Goal: Check status: Check status

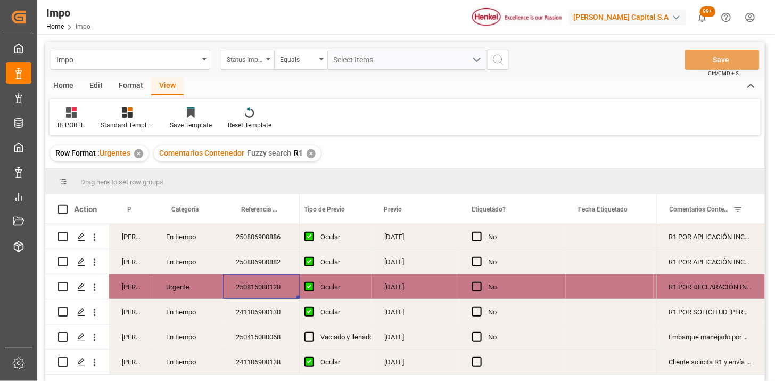
click at [253, 66] on div "Status Importación" at bounding box center [247, 59] width 53 height 20
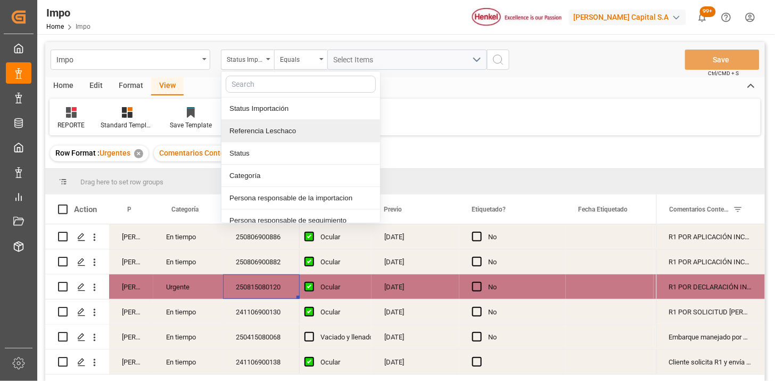
drag, startPoint x: 267, startPoint y: 138, endPoint x: 337, endPoint y: 80, distance: 91.5
click at [269, 135] on div "Referencia Leschaco" at bounding box center [300, 131] width 159 height 22
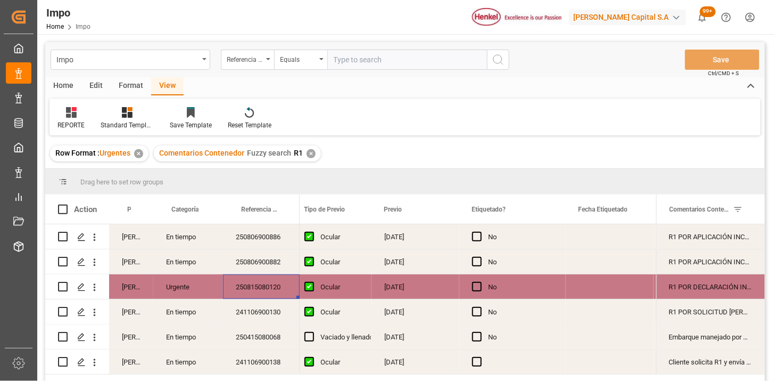
click at [362, 62] on input "text" at bounding box center [407, 59] width 160 height 20
type input "250906900867"
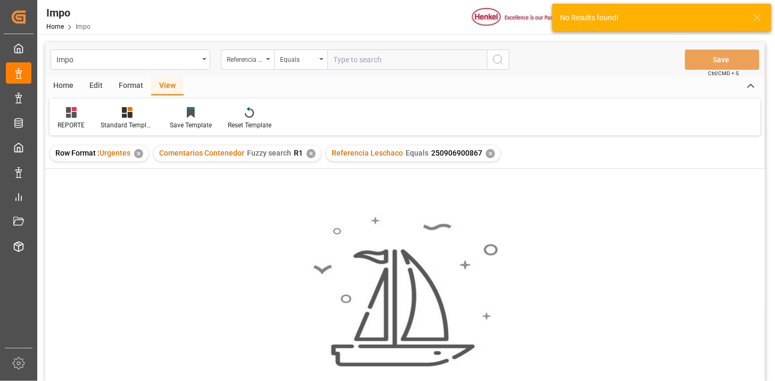
click at [310, 151] on div "✕" at bounding box center [311, 153] width 9 height 9
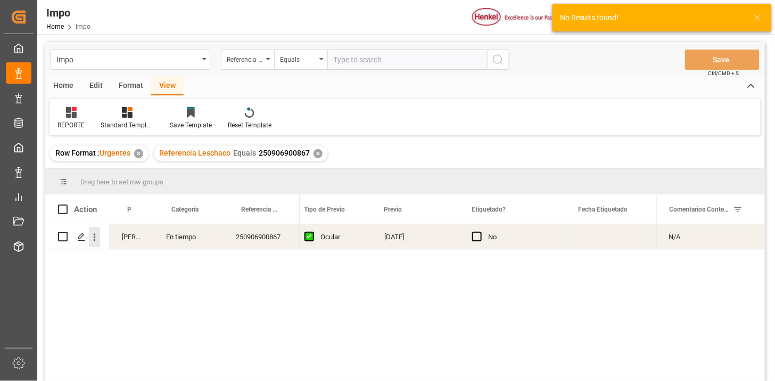
click at [98, 242] on icon "open menu" at bounding box center [94, 237] width 11 height 11
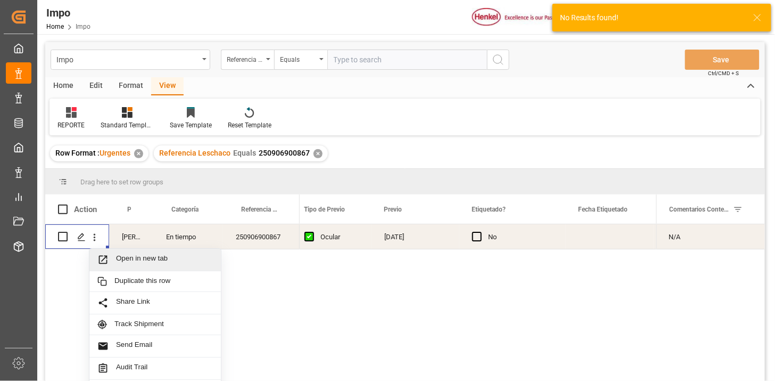
click at [120, 255] on span "Open in new tab" at bounding box center [164, 259] width 97 height 11
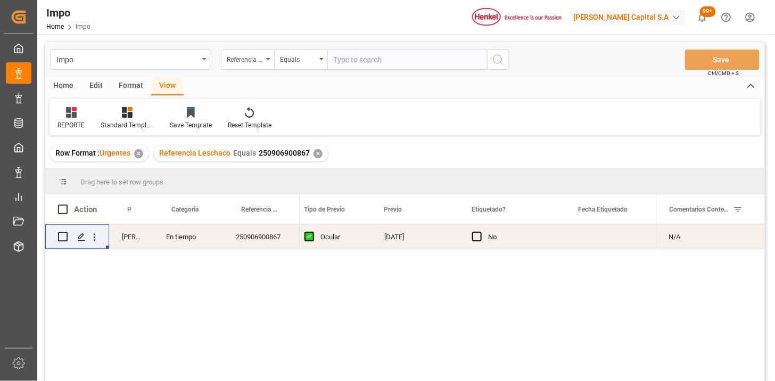
click at [375, 56] on input "text" at bounding box center [407, 59] width 160 height 20
paste input "250906900841"
type input "250906900841"
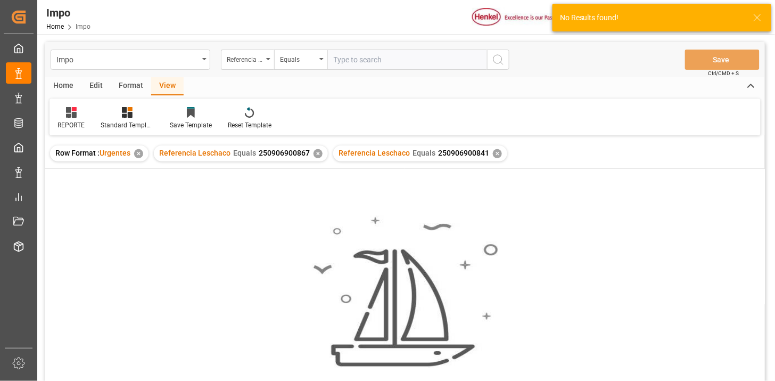
click at [315, 153] on div "✕" at bounding box center [317, 153] width 9 height 9
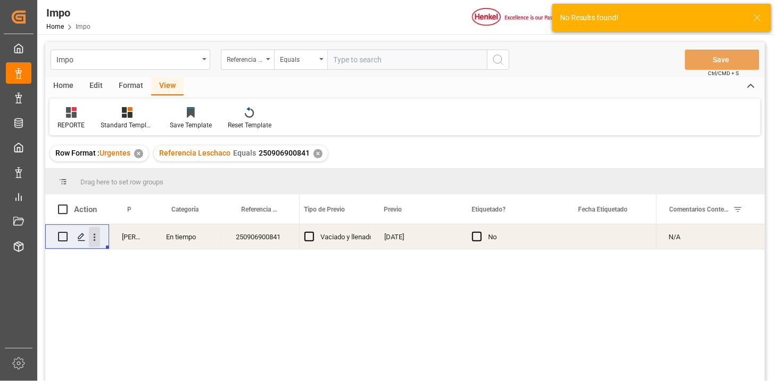
click at [93, 242] on icon "open menu" at bounding box center [94, 237] width 11 height 11
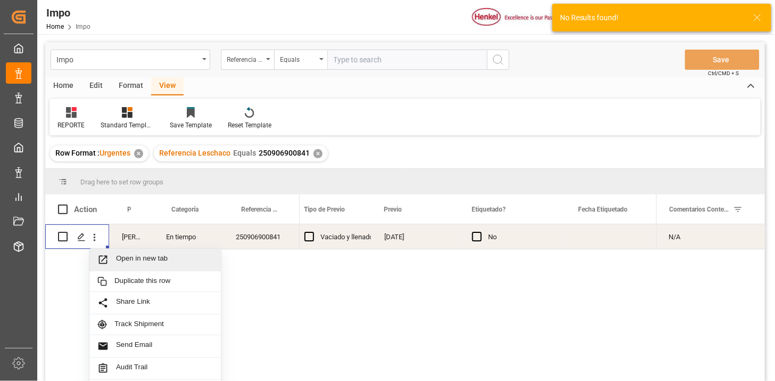
click at [124, 257] on span "Open in new tab" at bounding box center [164, 259] width 97 height 11
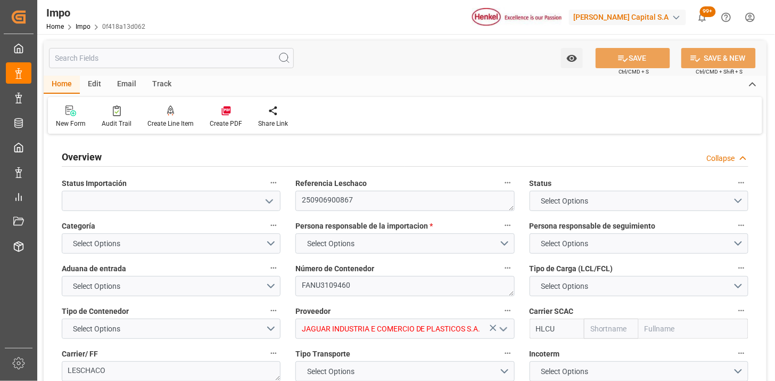
type input "Hapag [PERSON_NAME]"
type input "Hapag [PERSON_NAME] Aktiengesellschaft"
type input "1"
type input "32.904"
type input "20"
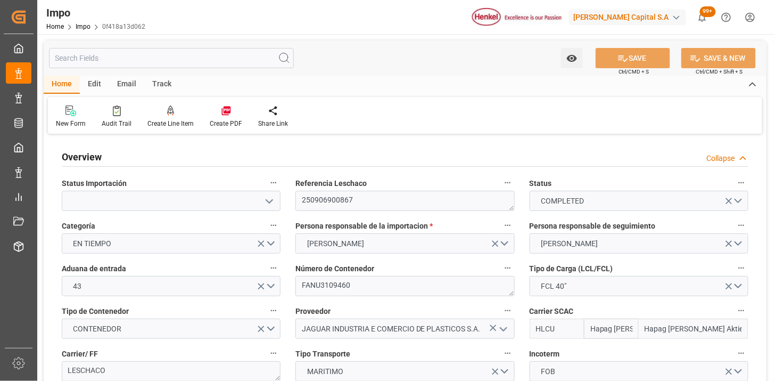
type input "[DATE]"
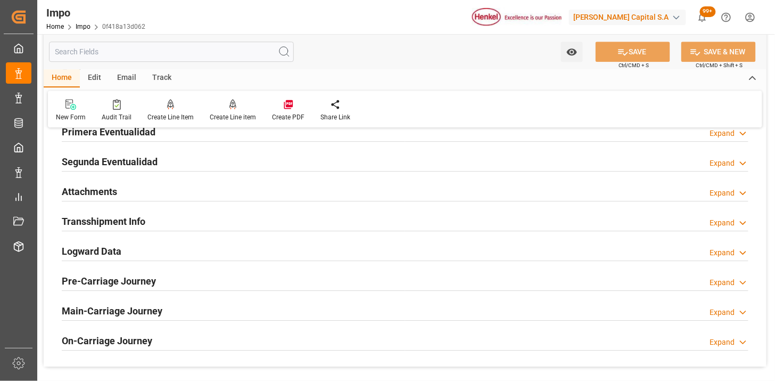
scroll to position [887, 0]
click at [229, 187] on div "Attachments Expand" at bounding box center [405, 190] width 687 height 20
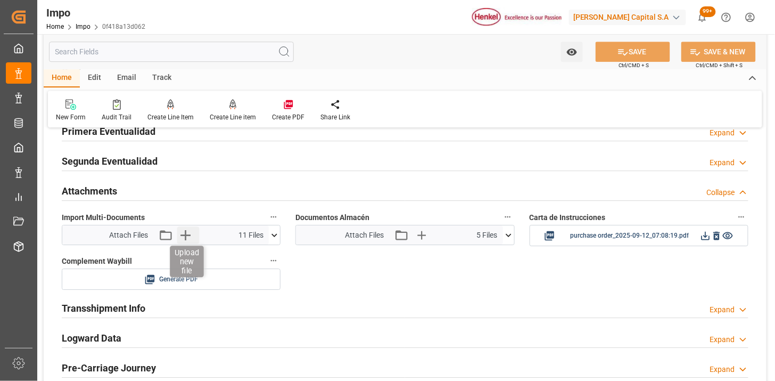
click at [189, 235] on icon "button" at bounding box center [185, 234] width 17 height 17
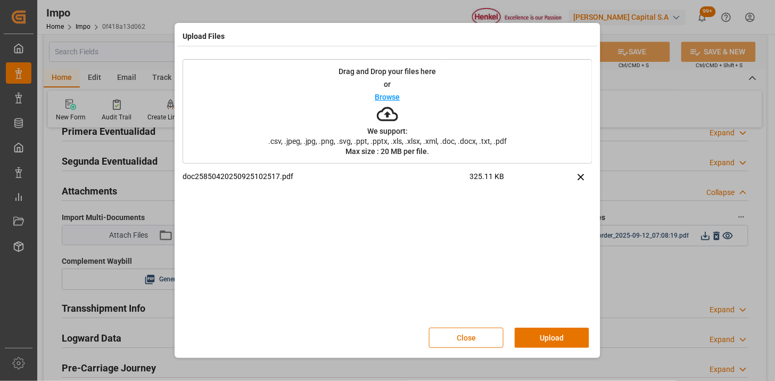
click at [543, 332] on button "Upload" at bounding box center [552, 337] width 75 height 20
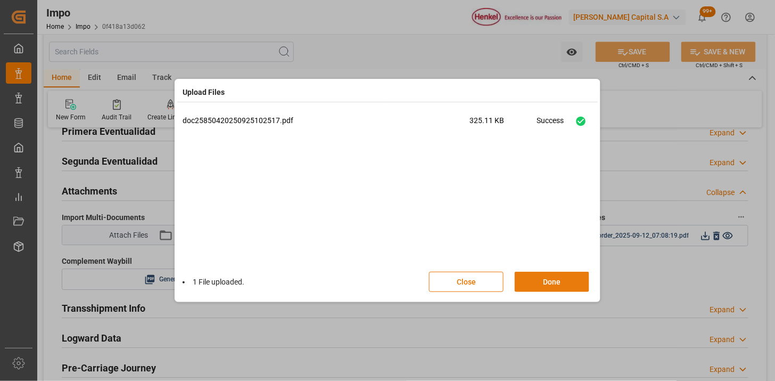
click at [538, 273] on button "Done" at bounding box center [552, 281] width 75 height 20
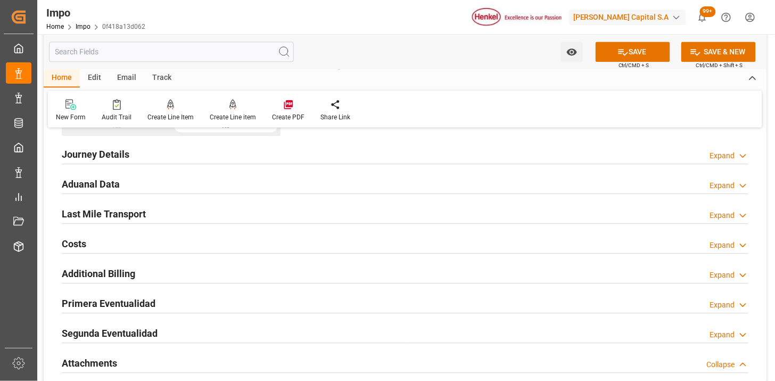
scroll to position [709, 0]
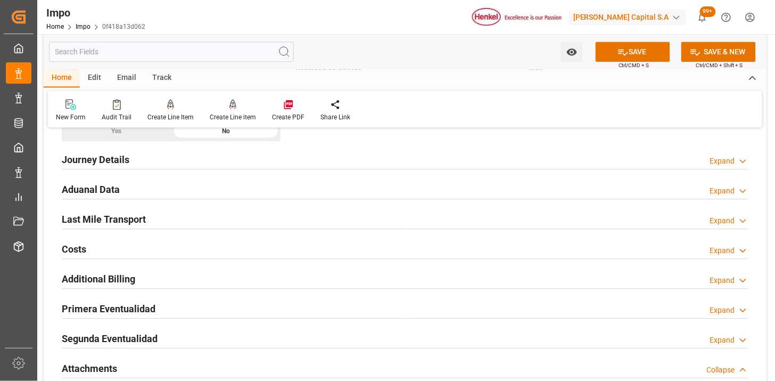
click at [158, 182] on div "Aduanal Data Expand" at bounding box center [405, 188] width 687 height 20
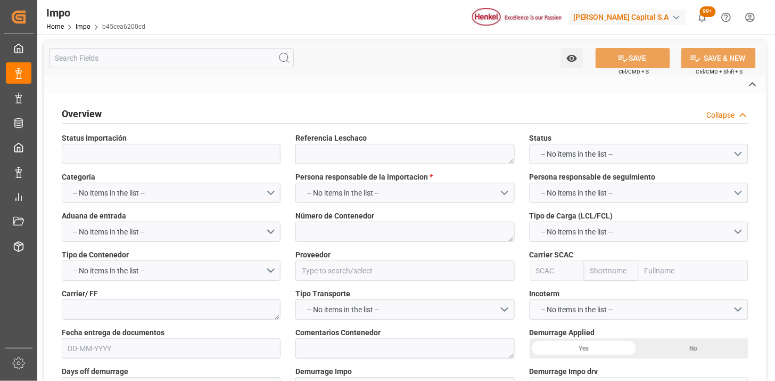
type textarea "250906900841"
type textarea "MRKU5320340"
type input "HENKEL GLOBAL SUPPLY CHAIN B.V."
type input "MAEU"
type textarea "DHL"
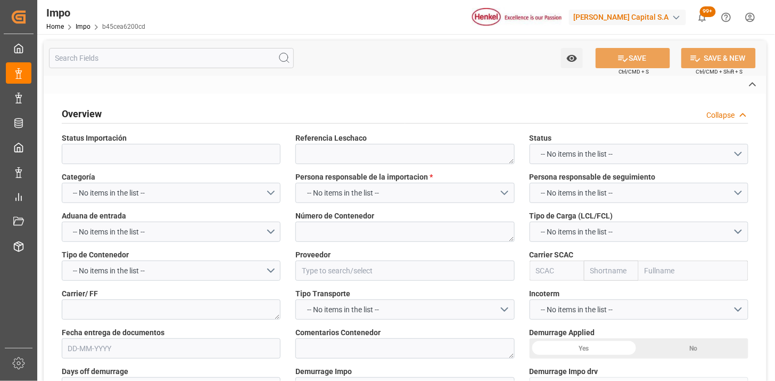
type textarea "N/A"
type input "AA"
type textarea "AA"
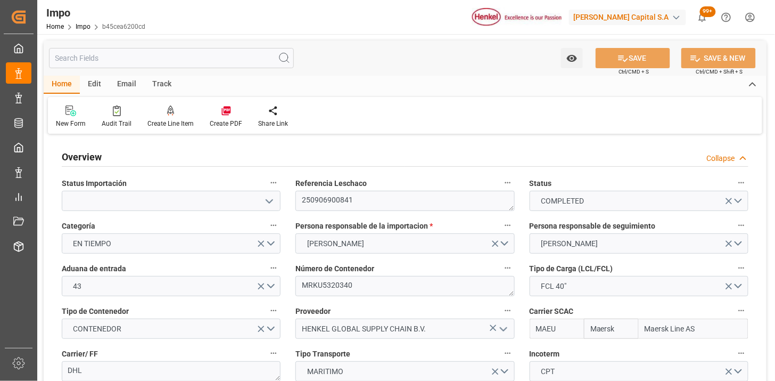
type input "Maersk"
type input "Maersk Line AS"
type input "6"
type input "50"
type input "11"
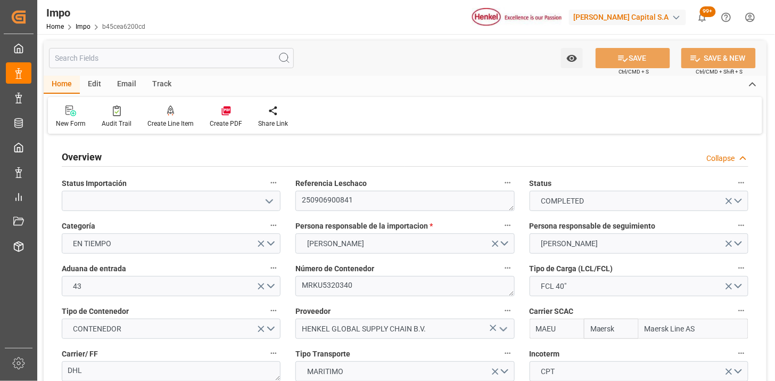
type input "03-09-2025"
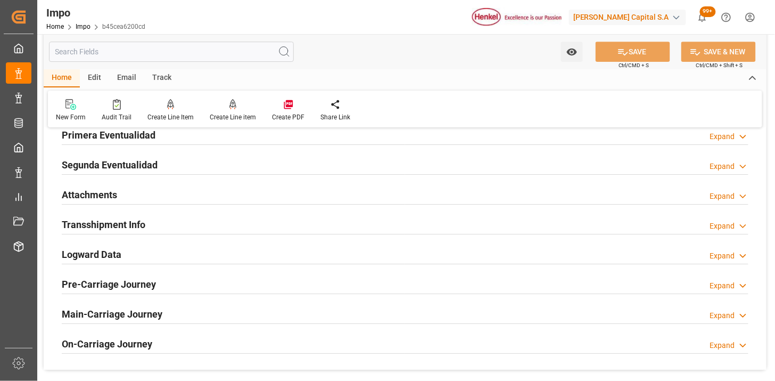
scroll to position [1005, 0]
click at [189, 196] on div "Attachments Expand" at bounding box center [405, 193] width 687 height 20
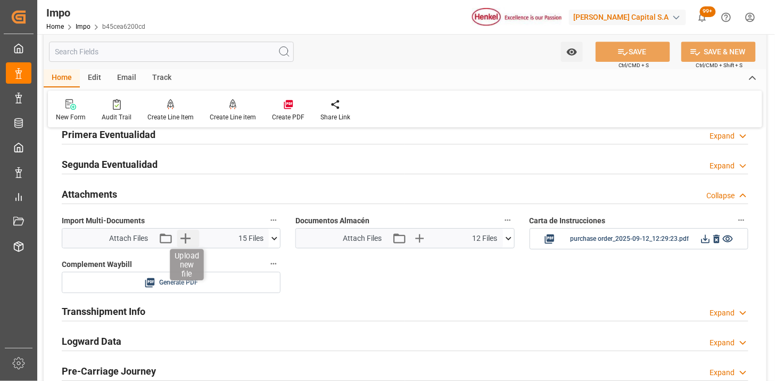
click at [187, 237] on icon "button" at bounding box center [185, 238] width 10 height 10
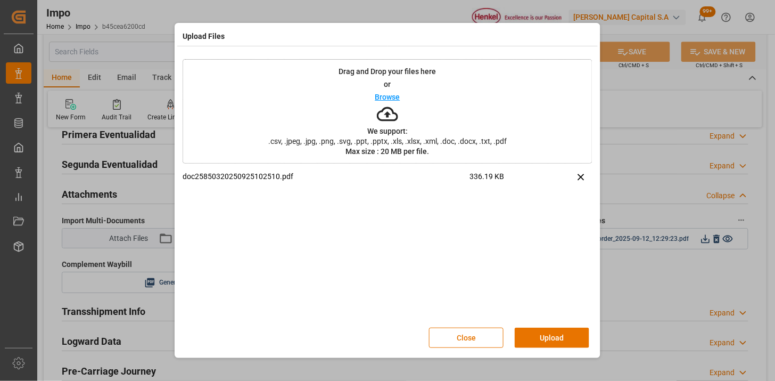
drag, startPoint x: 549, startPoint y: 337, endPoint x: 486, endPoint y: 338, distance: 63.3
click at [547, 336] on button "Upload" at bounding box center [552, 337] width 75 height 20
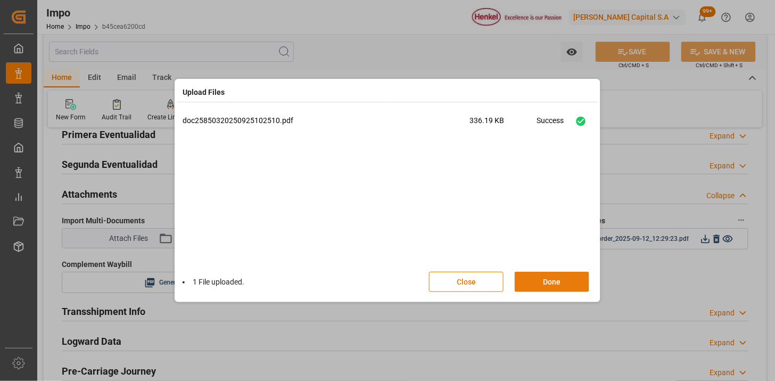
click at [539, 277] on button "Done" at bounding box center [552, 281] width 75 height 20
